Goal: Task Accomplishment & Management: Manage account settings

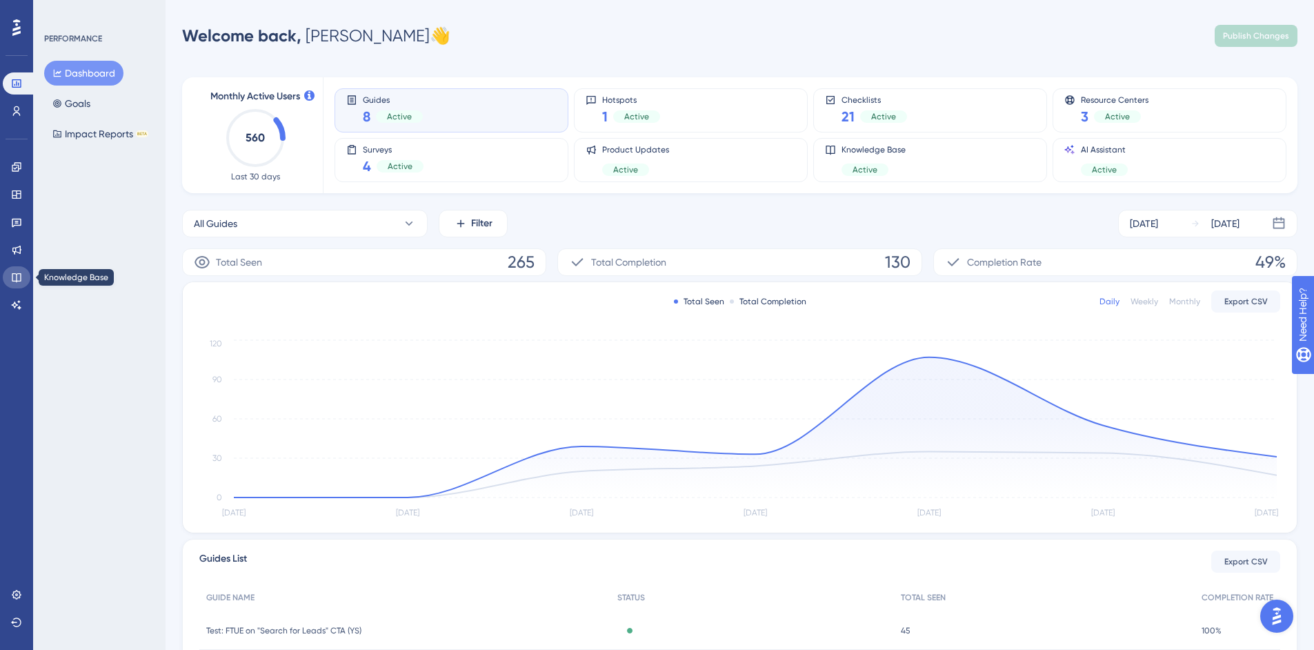
click at [20, 275] on icon at bounding box center [16, 277] width 11 height 11
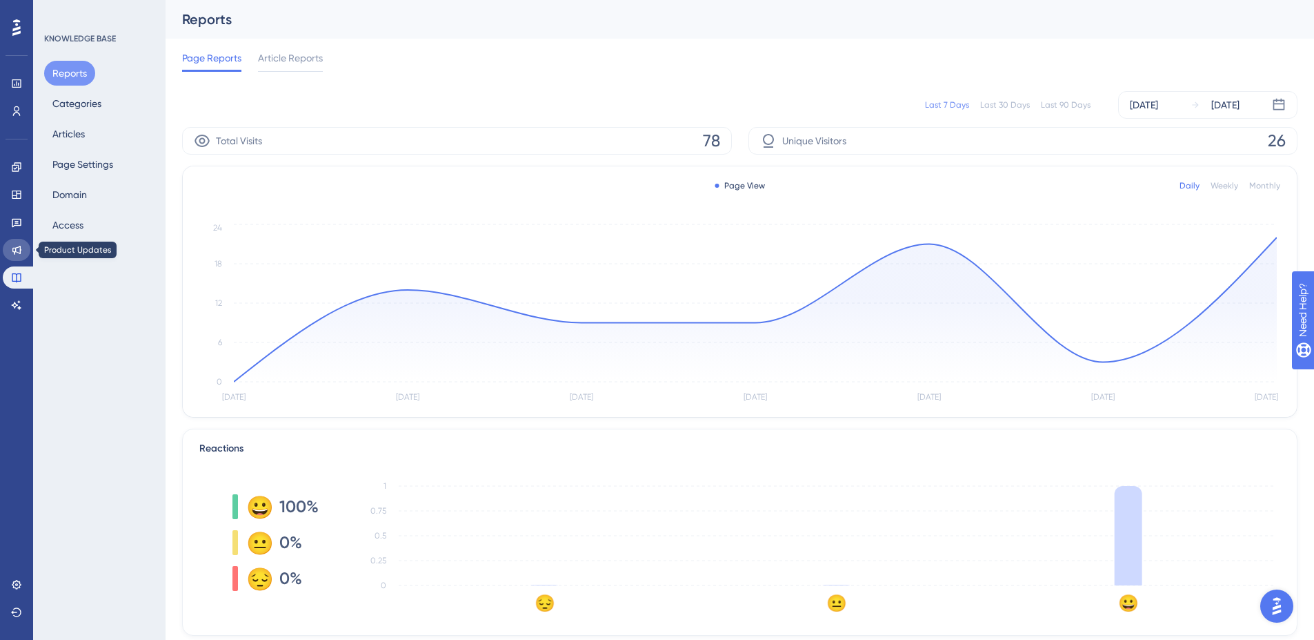
click at [15, 253] on icon at bounding box center [16, 250] width 9 height 9
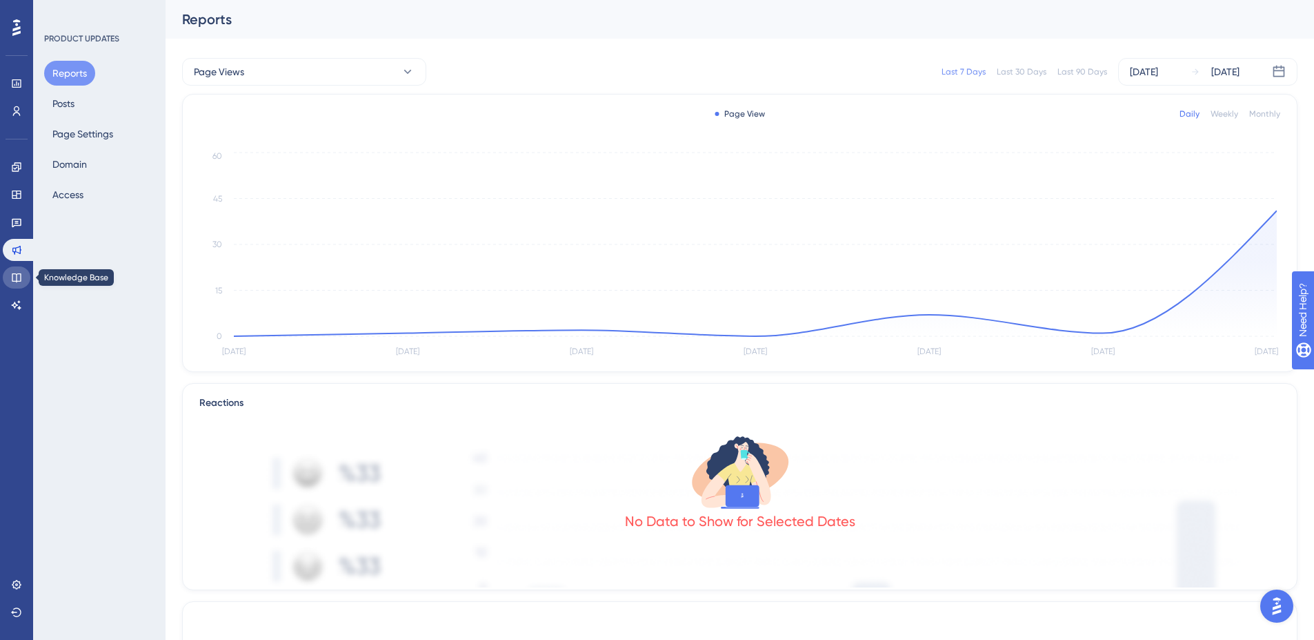
click at [19, 277] on icon at bounding box center [16, 277] width 11 height 11
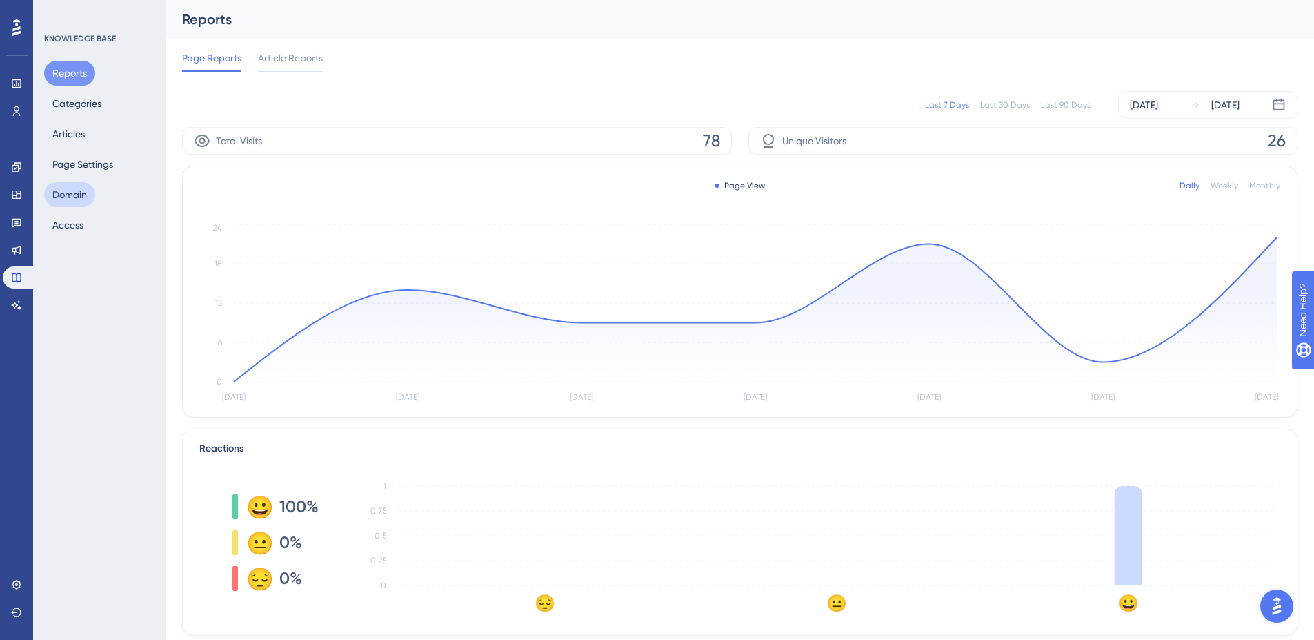
click at [64, 197] on button "Domain" at bounding box center [69, 194] width 51 height 25
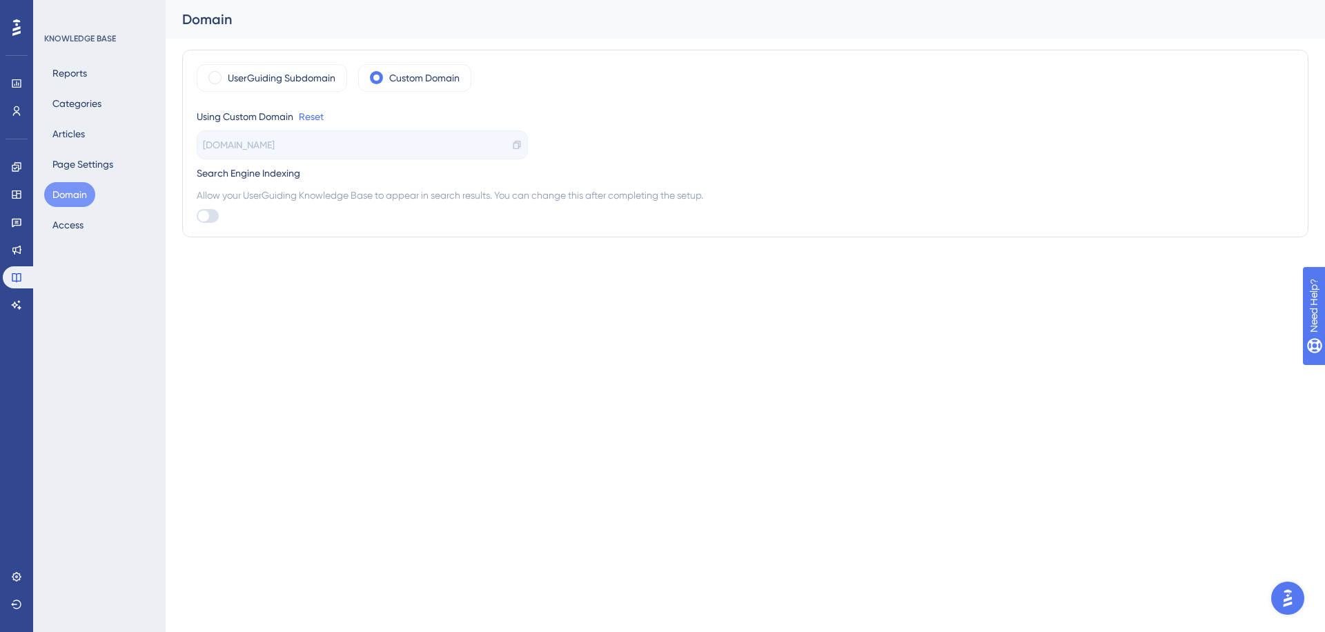
click at [516, 145] on icon at bounding box center [517, 145] width 10 height 10
click at [302, 136] on div "[DOMAIN_NAME]" at bounding box center [362, 144] width 331 height 29
click at [403, 79] on label "Custom Domain" at bounding box center [424, 78] width 70 height 17
click at [264, 150] on span "[DOMAIN_NAME]" at bounding box center [239, 145] width 72 height 17
click at [235, 66] on div "UserGuiding Subdomain" at bounding box center [272, 78] width 150 height 28
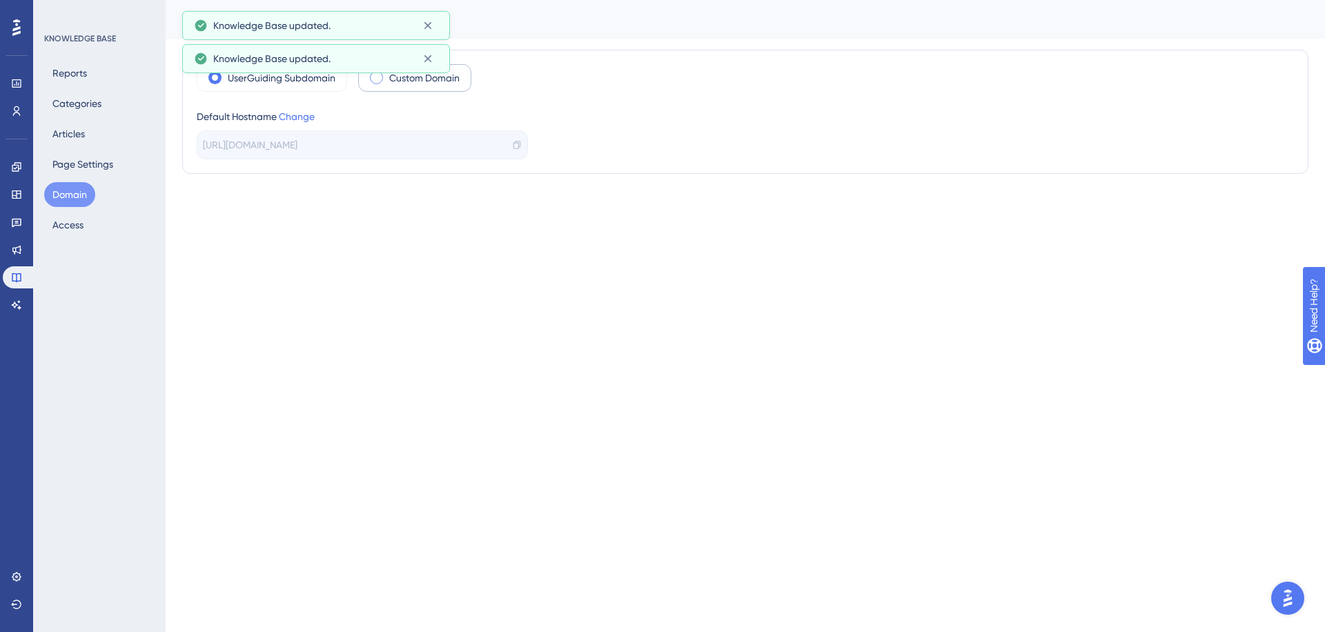
click at [370, 84] on div "Custom Domain" at bounding box center [414, 78] width 113 height 28
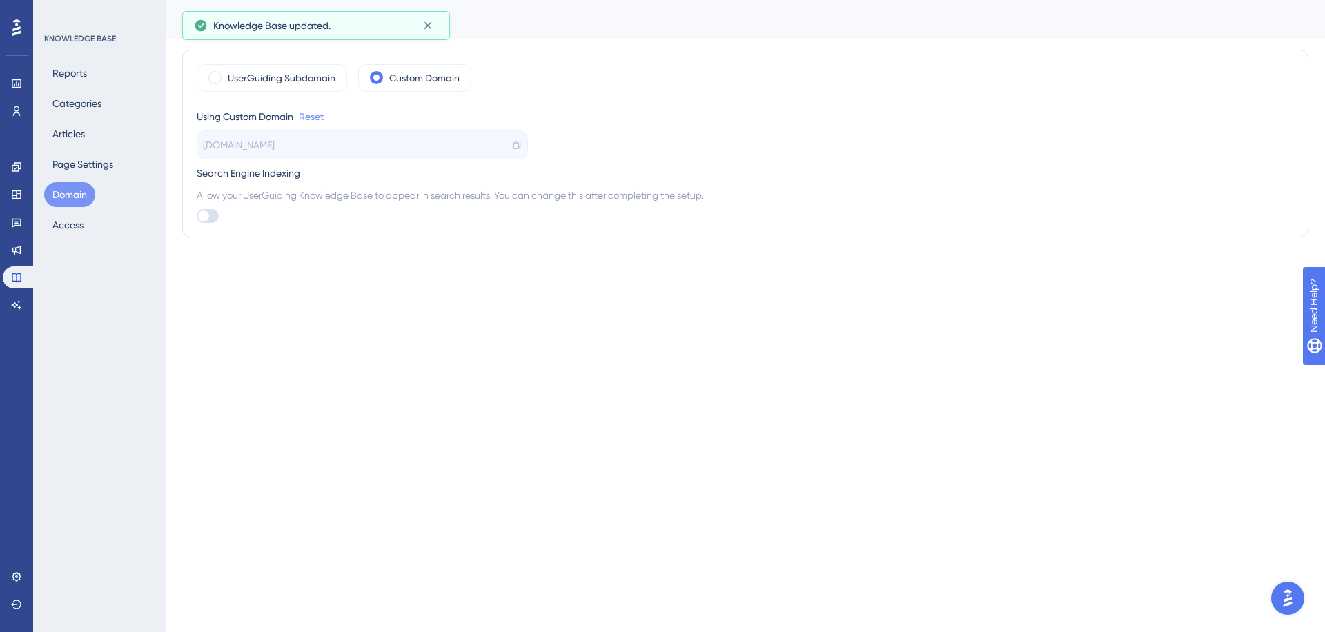
click at [306, 116] on link "Reset" at bounding box center [311, 116] width 25 height 17
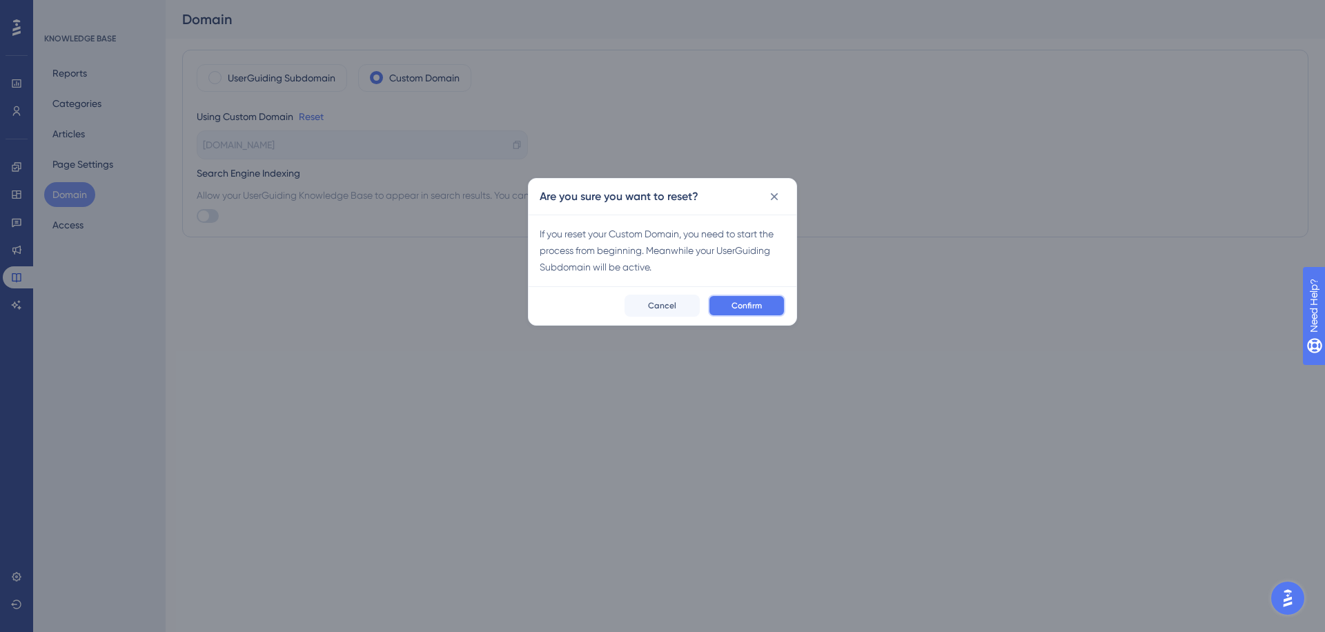
click at [740, 306] on span "Confirm" at bounding box center [746, 305] width 30 height 11
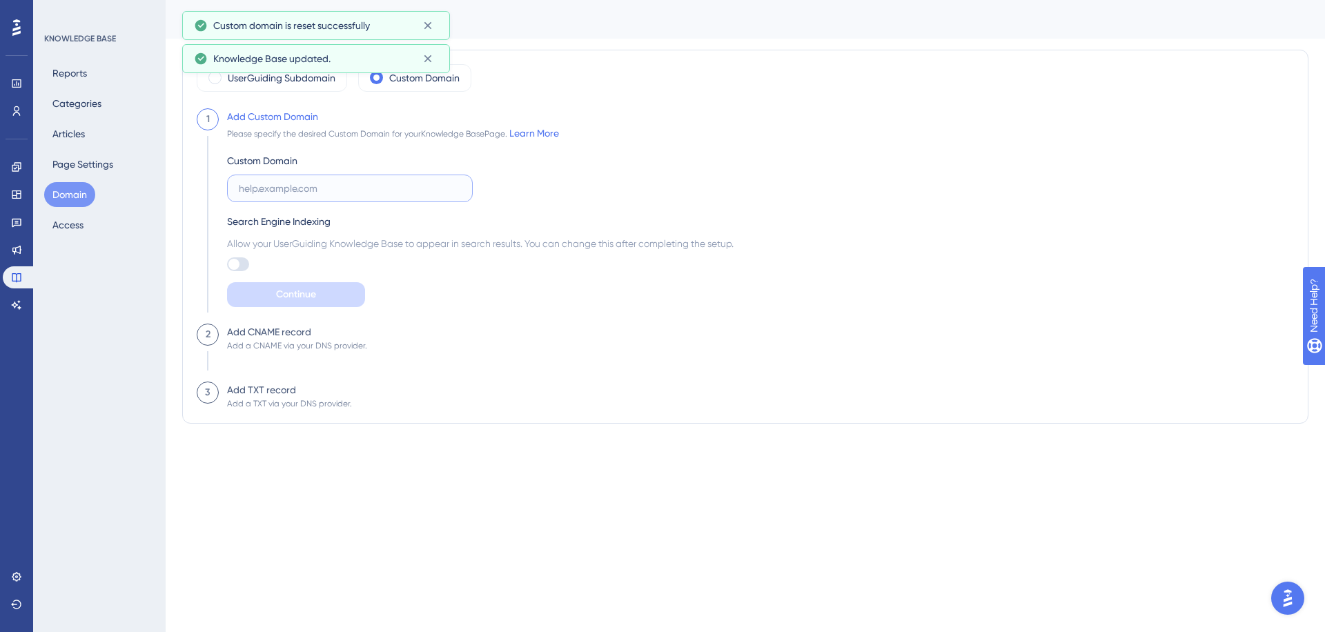
click at [297, 190] on input "text" at bounding box center [350, 188] width 222 height 15
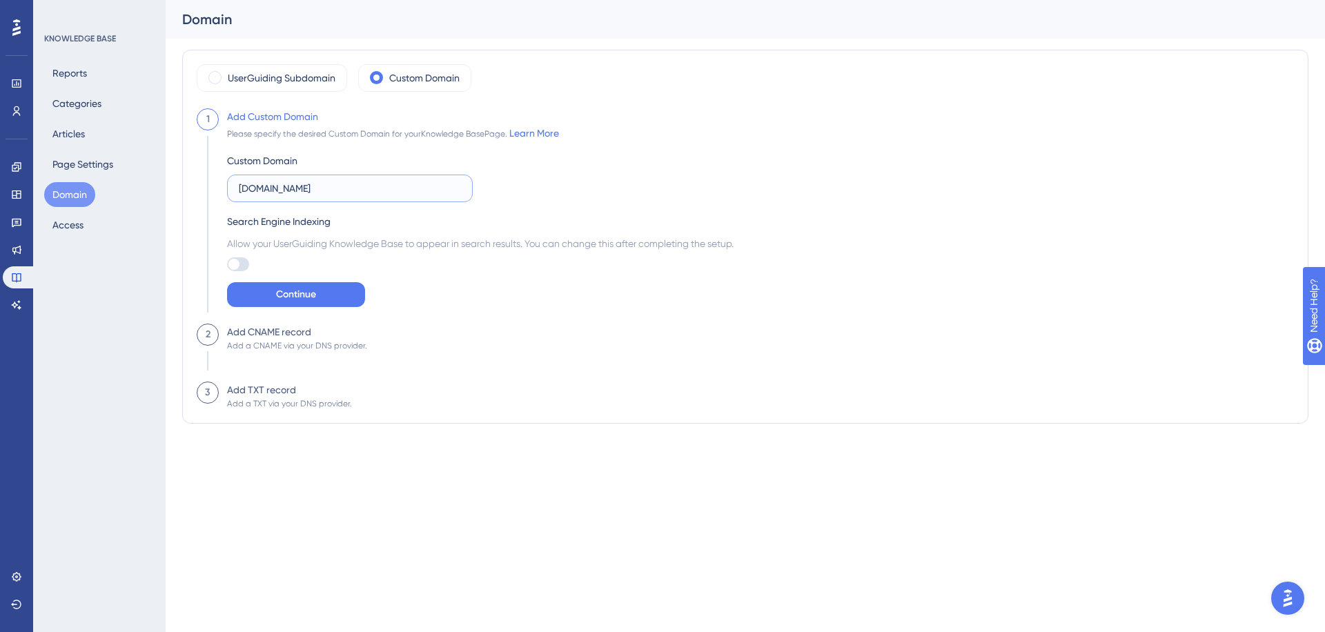
type input "[DOMAIN_NAME]"
click at [293, 310] on div "Add Custom Domain Please specify the desired Custom Domain for your Knowledge B…" at bounding box center [476, 215] width 515 height 215
click at [289, 293] on span "Continue" at bounding box center [296, 294] width 40 height 17
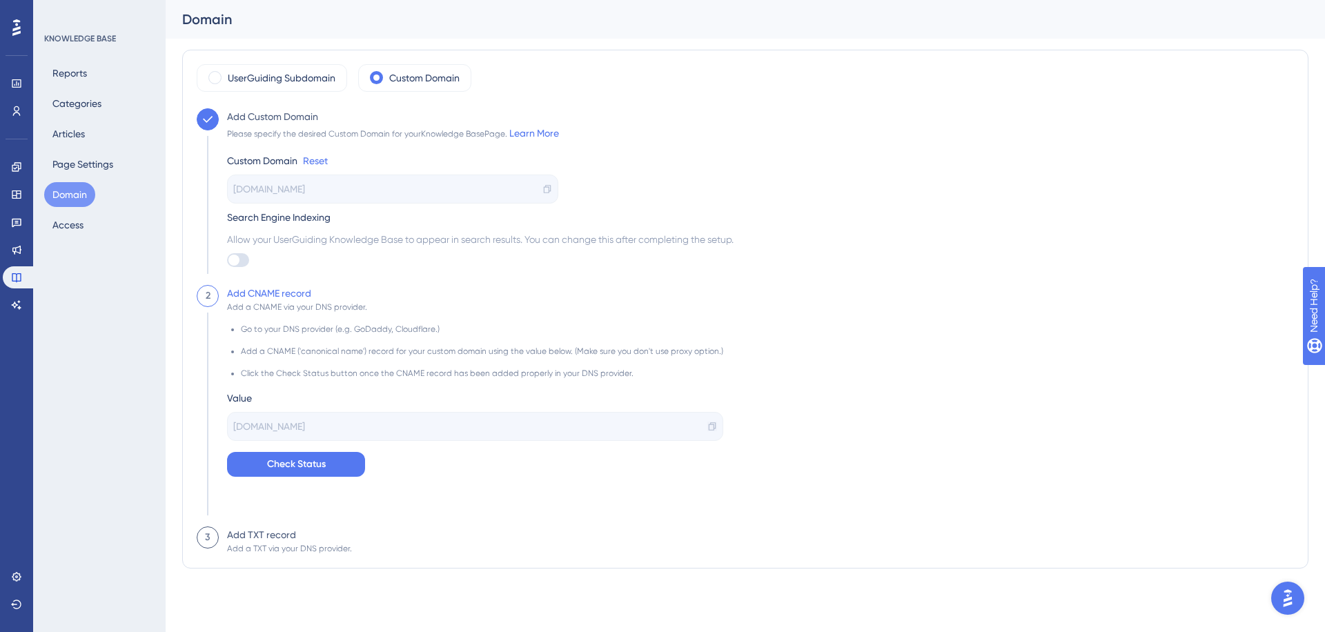
click at [707, 426] on icon at bounding box center [712, 427] width 10 height 10
click at [264, 453] on button "Check Status" at bounding box center [296, 464] width 138 height 25
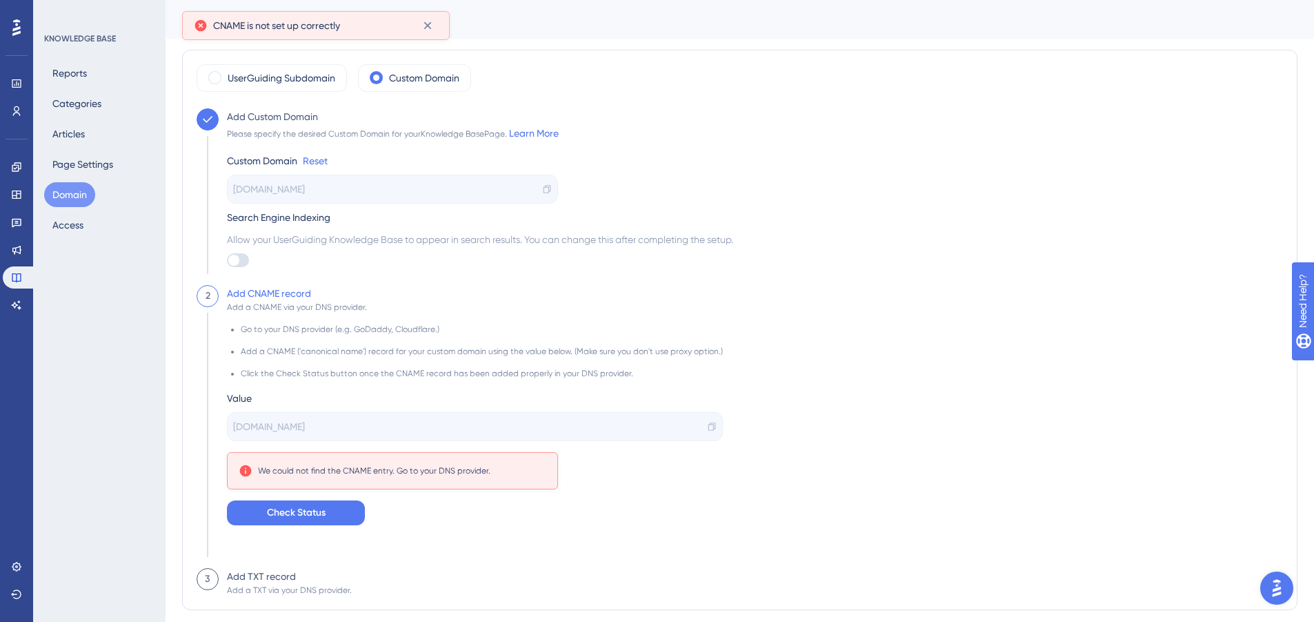
scroll to position [43, 0]
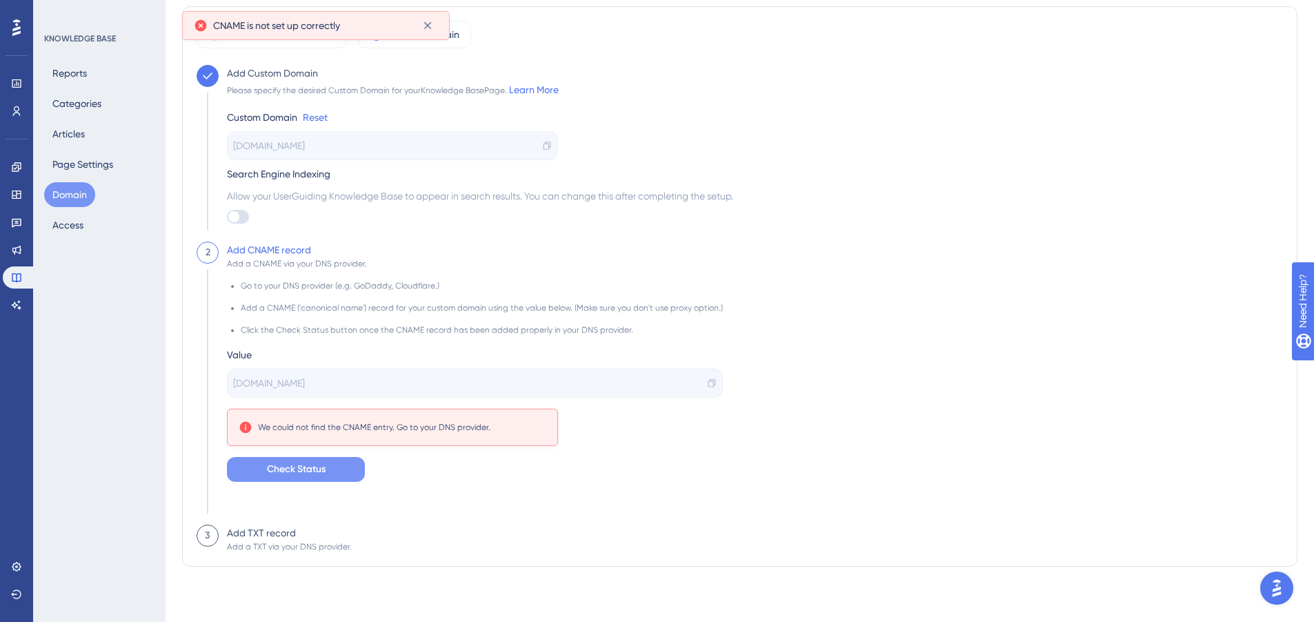
click at [312, 477] on span "Check Status" at bounding box center [296, 469] width 59 height 17
click at [303, 466] on span "Check Status" at bounding box center [296, 469] width 59 height 17
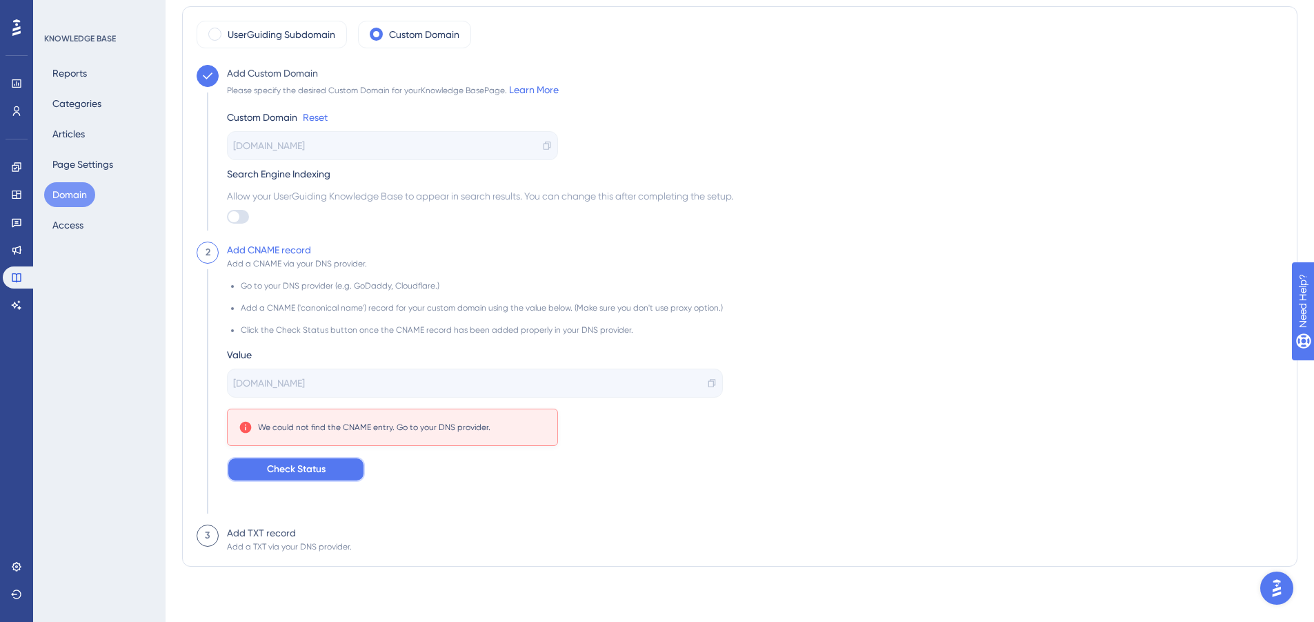
click at [288, 472] on span "Check Status" at bounding box center [296, 469] width 59 height 17
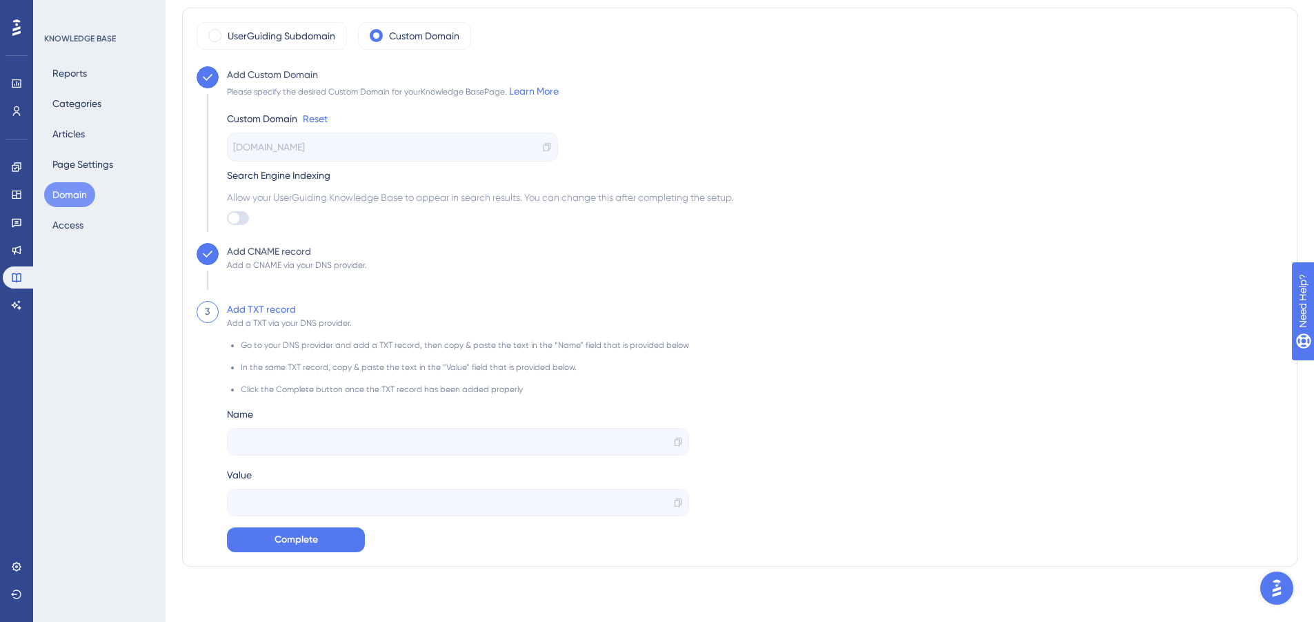
click at [804, 352] on div "3 Add TXT record Add a TXT via your DNS provider. Go to your DNS provider and a…" at bounding box center [740, 426] width 1087 height 251
click at [270, 433] on div at bounding box center [458, 442] width 462 height 28
click at [276, 450] on div at bounding box center [458, 442] width 462 height 28
click at [293, 537] on span "Complete" at bounding box center [296, 539] width 43 height 17
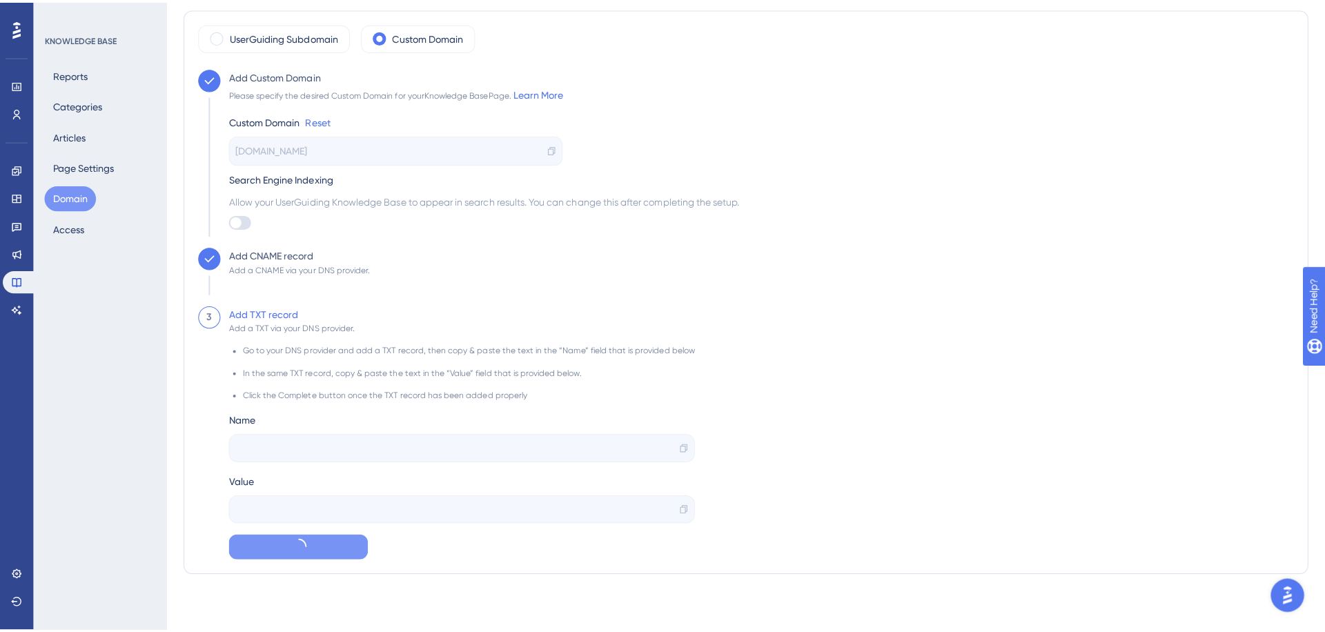
scroll to position [0, 0]
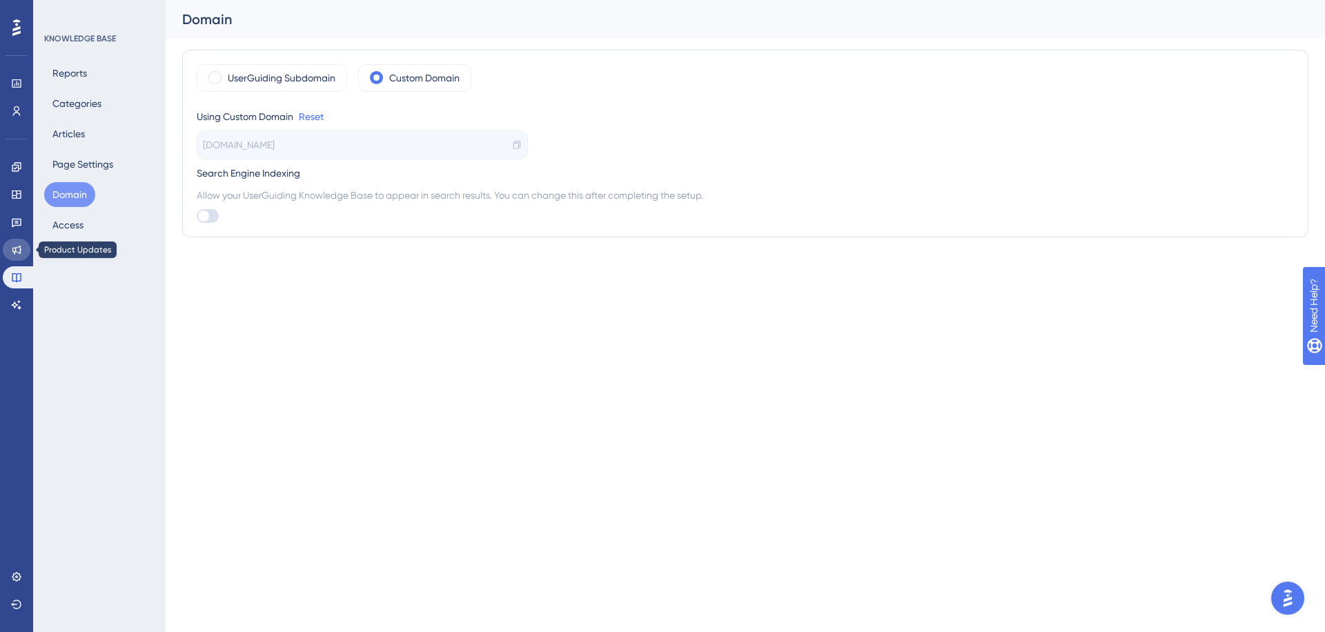
click at [13, 247] on icon at bounding box center [16, 249] width 11 height 11
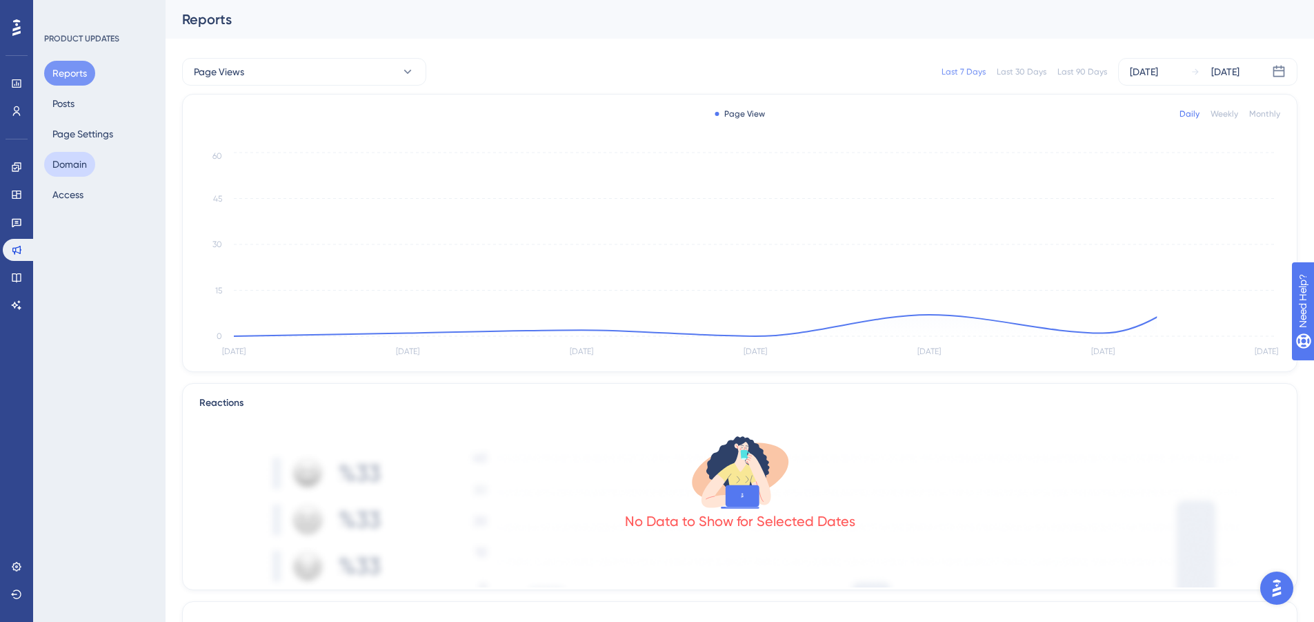
click at [58, 169] on button "Domain" at bounding box center [69, 164] width 51 height 25
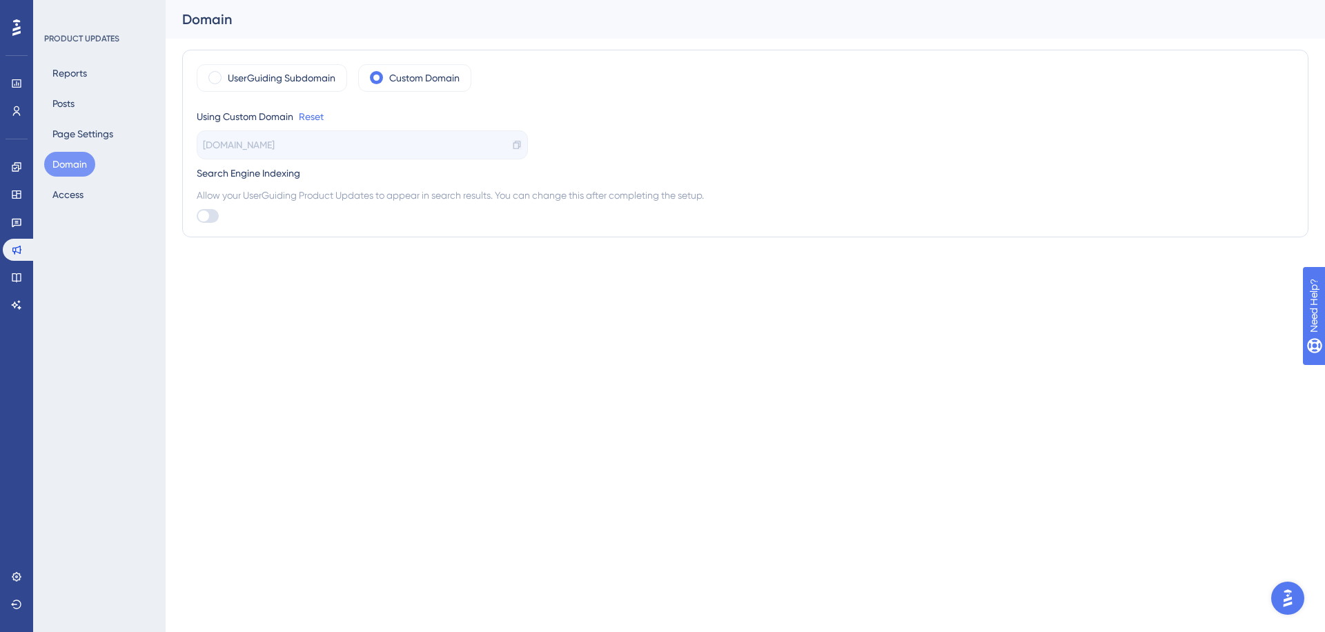
click at [514, 144] on icon at bounding box center [517, 145] width 10 height 10
click at [15, 282] on icon at bounding box center [16, 277] width 11 height 11
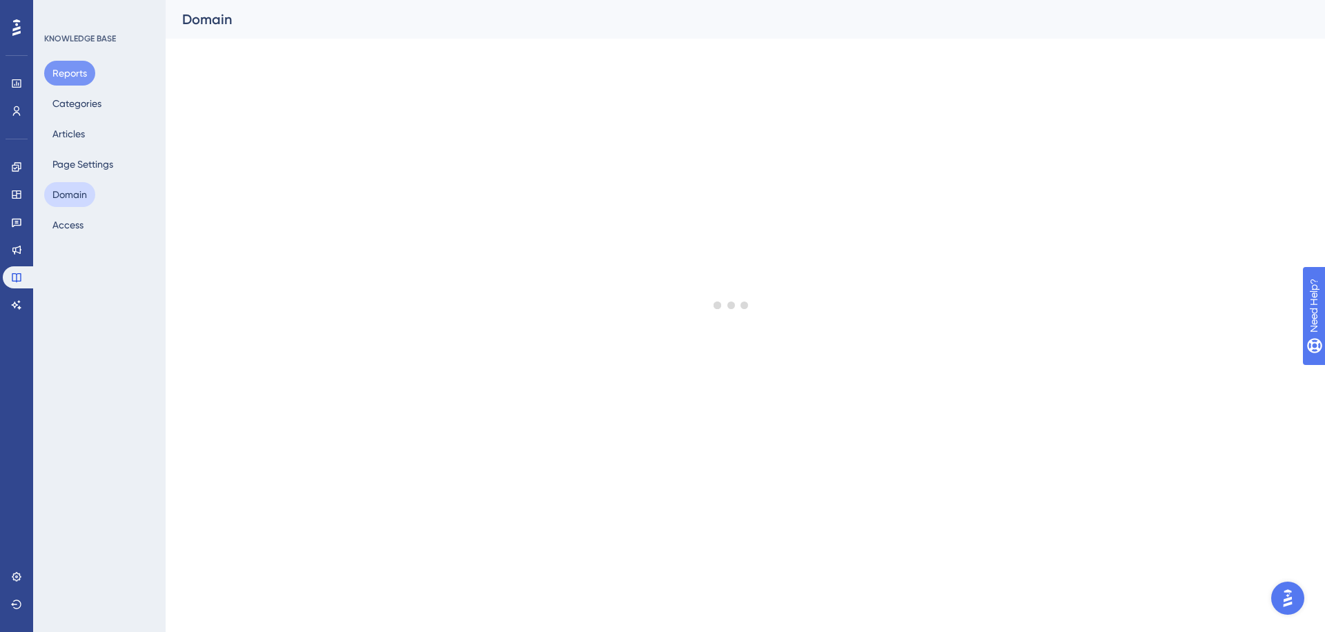
click at [62, 198] on button "Domain" at bounding box center [69, 194] width 51 height 25
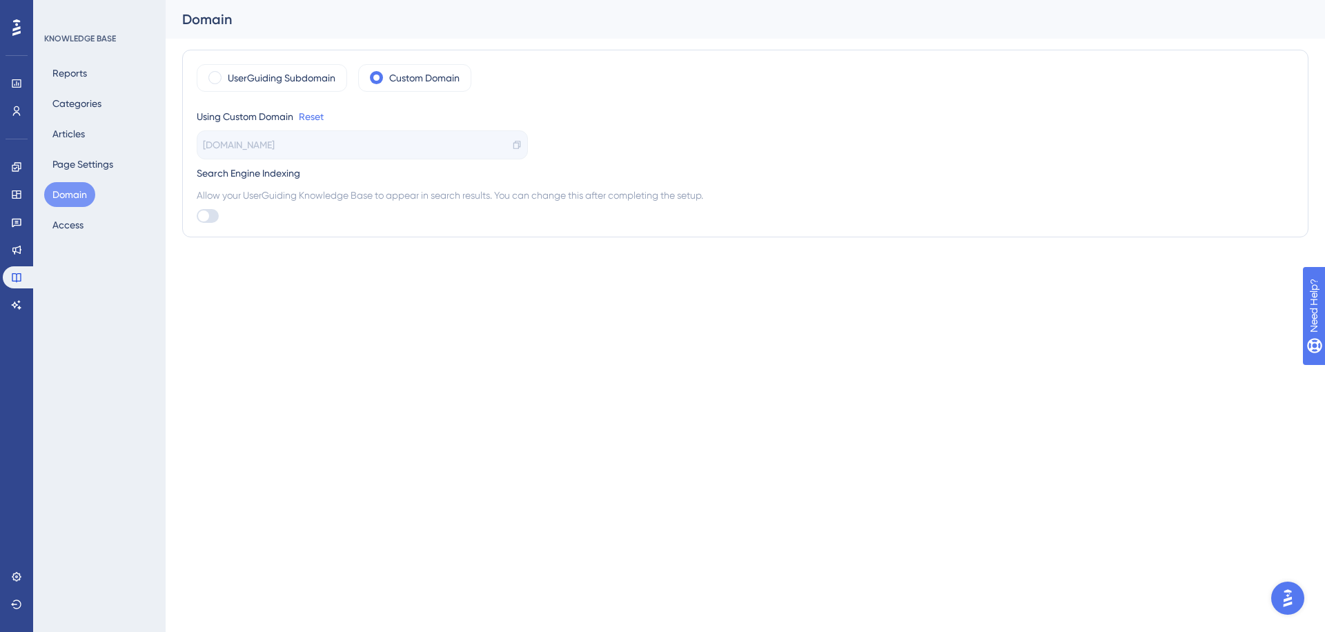
click at [135, 302] on div "KNOWLEDGE BASE Reports Categories Articles Page Settings Domain Access" at bounding box center [99, 316] width 132 height 632
click at [475, 148] on div "[DOMAIN_NAME]" at bounding box center [362, 144] width 331 height 29
click at [17, 248] on icon at bounding box center [16, 249] width 11 height 11
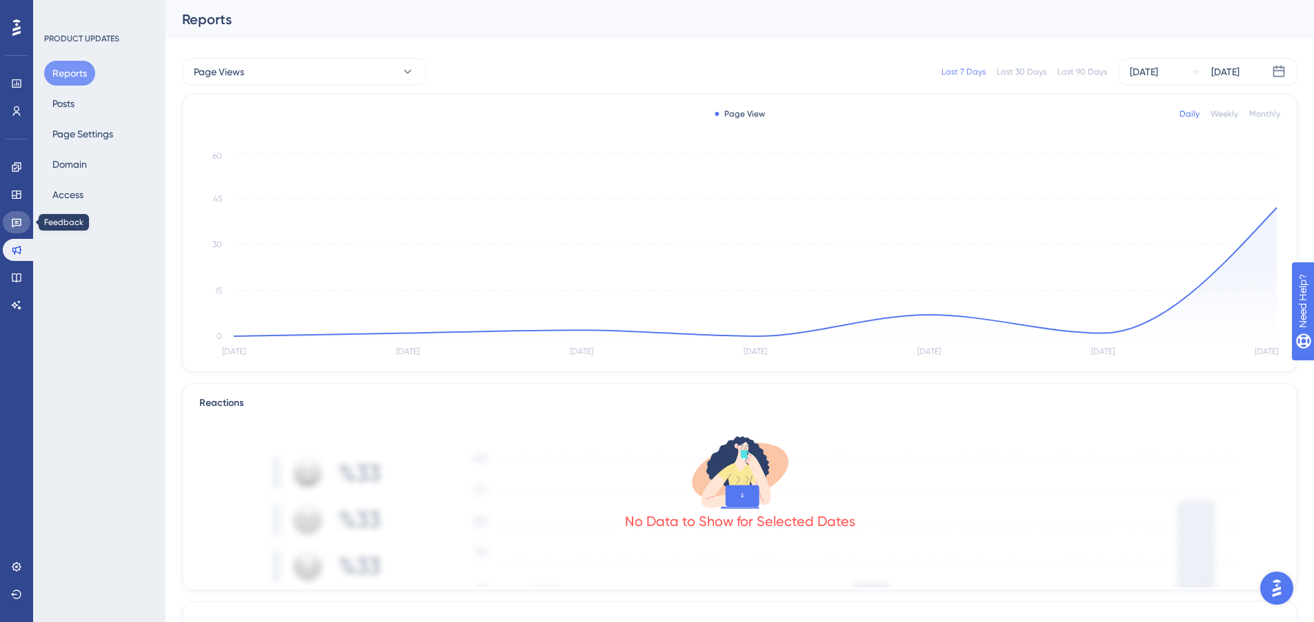
click at [19, 221] on icon at bounding box center [16, 222] width 11 height 11
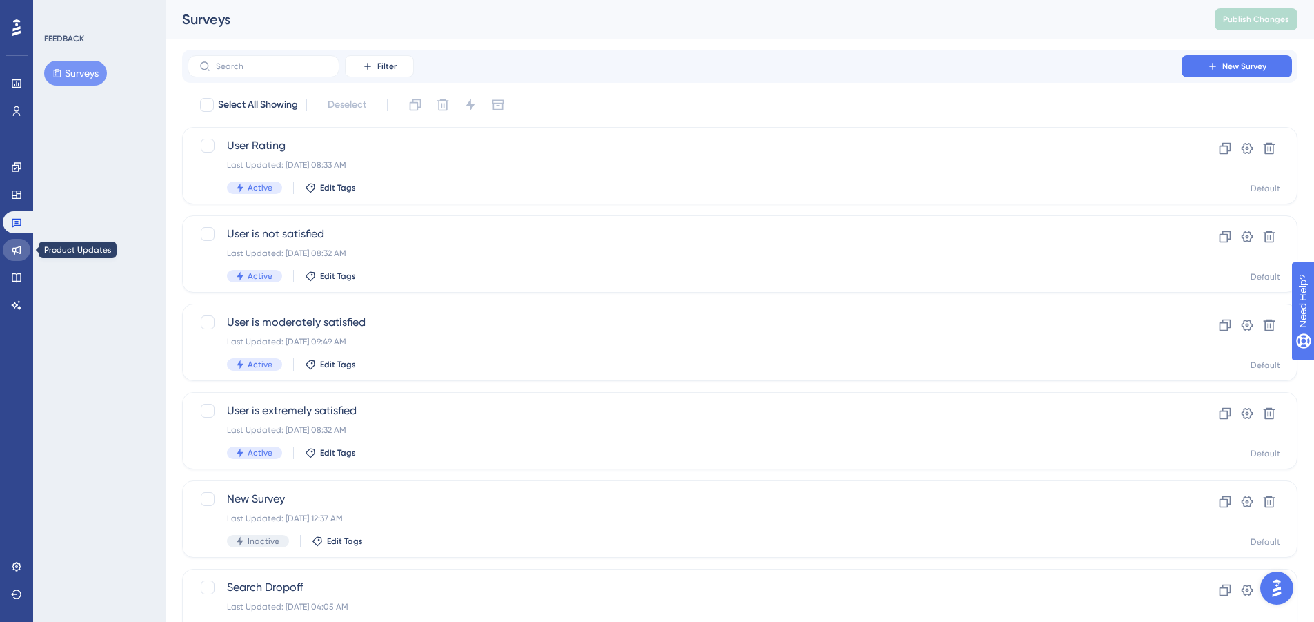
click at [17, 256] on link at bounding box center [17, 250] width 28 height 22
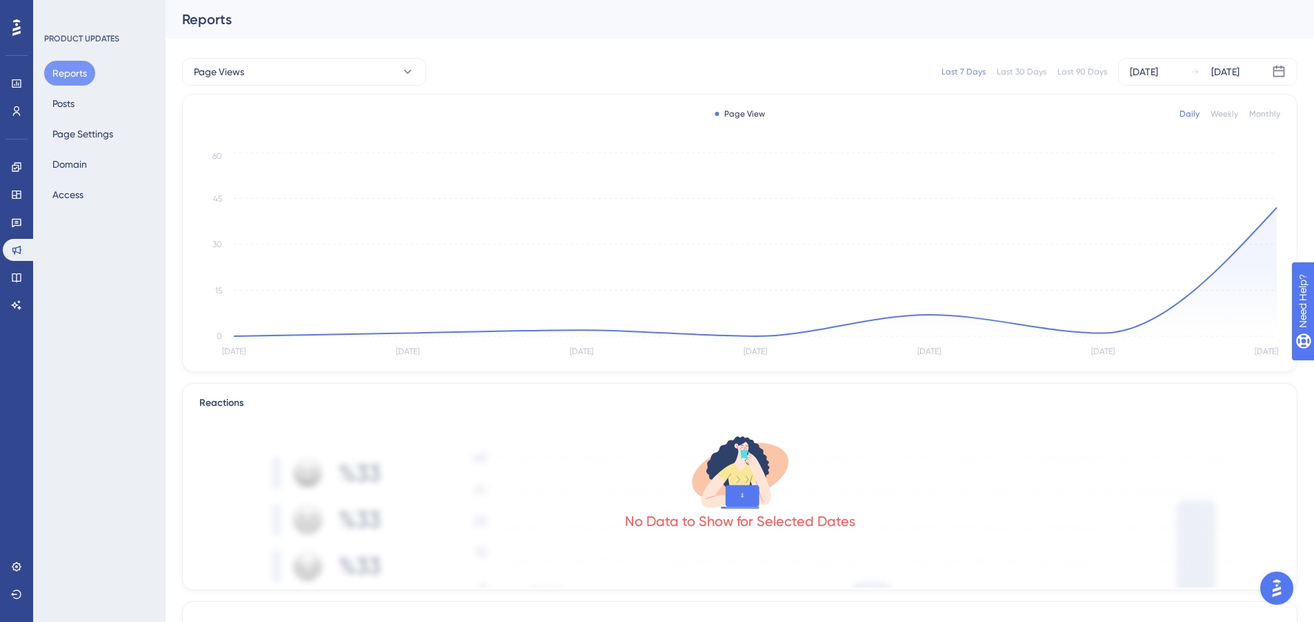
click at [84, 149] on div "Reports Posts Page Settings Domain Access" at bounding box center [100, 134] width 112 height 146
click at [82, 155] on button "Domain" at bounding box center [69, 164] width 51 height 25
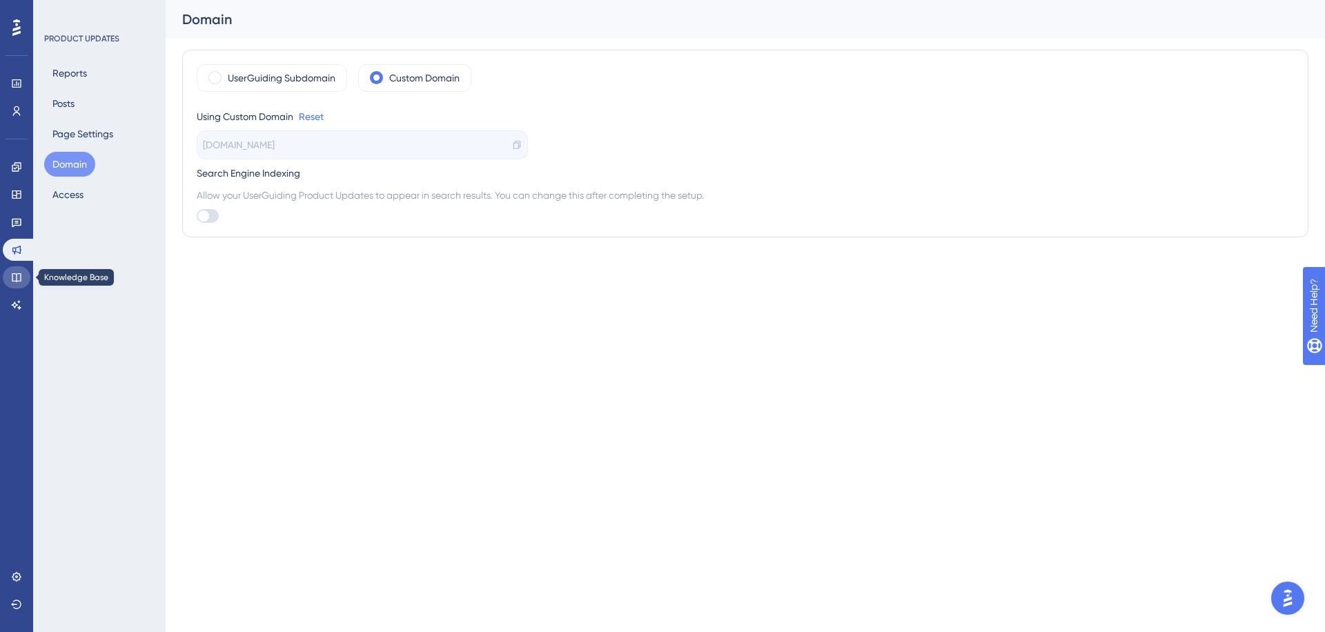
click at [17, 273] on icon at bounding box center [16, 277] width 11 height 11
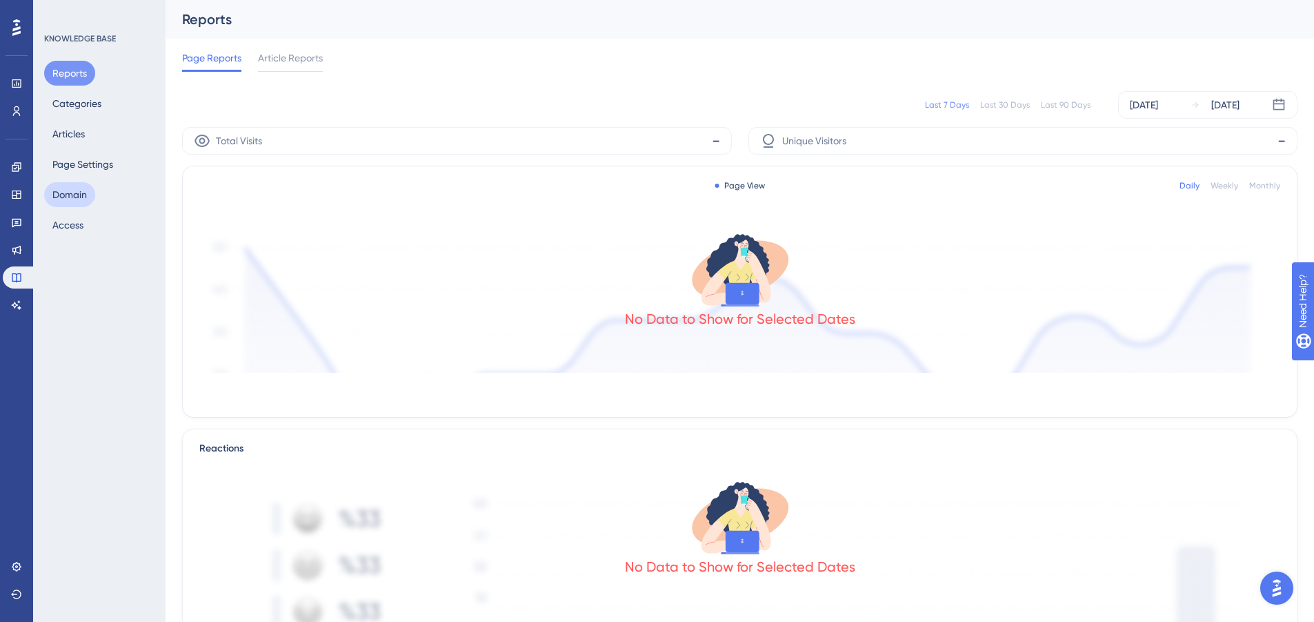
click at [85, 192] on button "Domain" at bounding box center [69, 194] width 51 height 25
